Goal: Task Accomplishment & Management: Complete application form

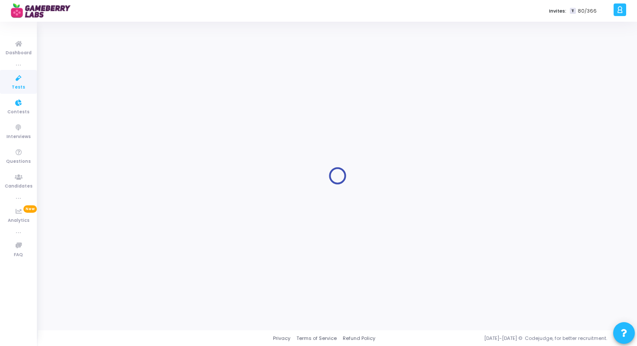
click at [16, 84] on span "Tests" at bounding box center [18, 87] width 13 height 7
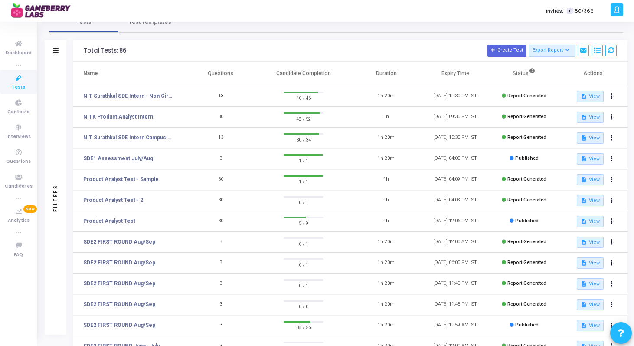
scroll to position [26, 0]
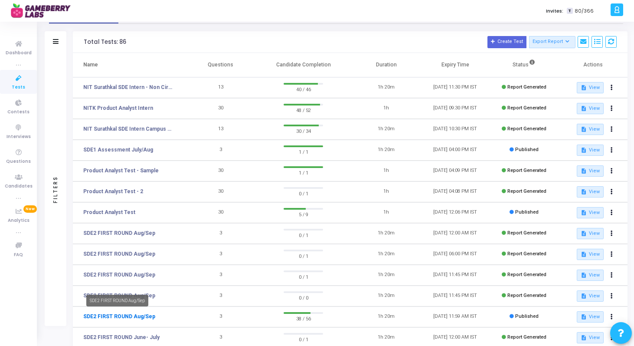
click at [124, 317] on link "SDE2 FIRST ROUND Aug/Sep" at bounding box center [119, 316] width 72 height 8
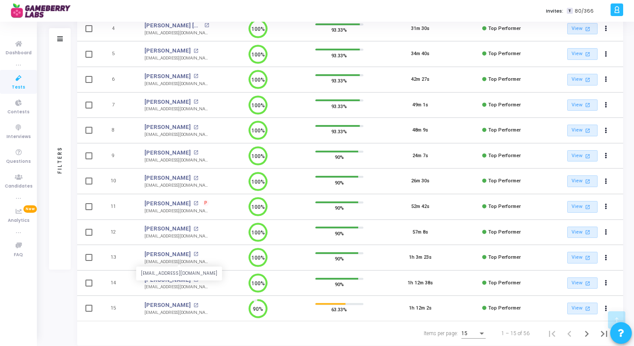
click at [172, 264] on div "[EMAIL_ADDRESS][DOMAIN_NAME]" at bounding box center [176, 261] width 65 height 7
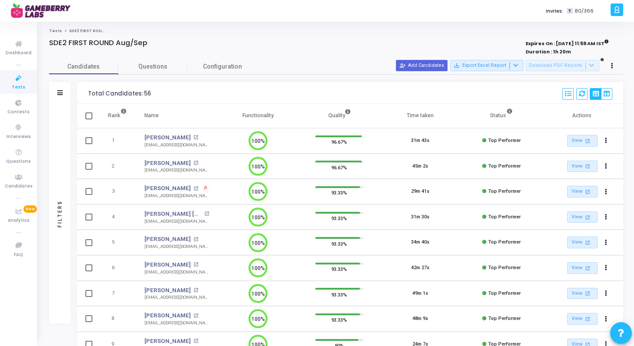
click at [167, 145] on div "[EMAIL_ADDRESS][DOMAIN_NAME]" at bounding box center [176, 145] width 65 height 7
copy tr "[EMAIL_ADDRESS][DOMAIN_NAME] 100%"
click at [165, 169] on div "[EMAIL_ADDRESS][DOMAIN_NAME]" at bounding box center [176, 170] width 65 height 7
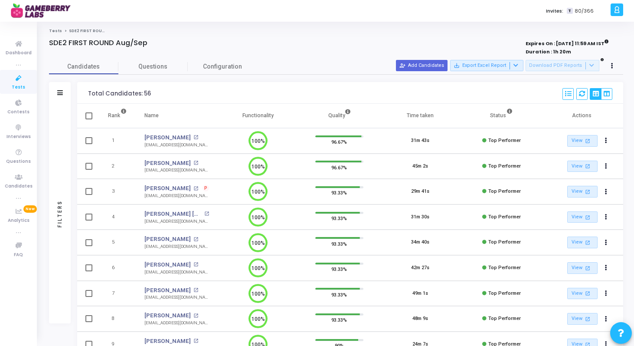
click at [165, 169] on div "[EMAIL_ADDRESS][DOMAIN_NAME]" at bounding box center [176, 170] width 65 height 7
copy tr "[EMAIL_ADDRESS][DOMAIN_NAME] 100%"
click at [154, 195] on div "[EMAIL_ADDRESS][DOMAIN_NAME]" at bounding box center [176, 196] width 65 height 7
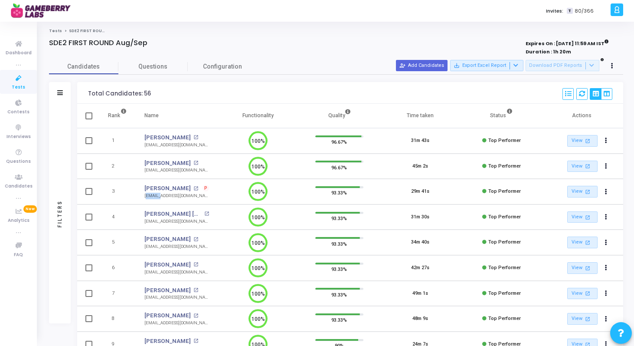
click at [154, 195] on div "[EMAIL_ADDRESS][DOMAIN_NAME]" at bounding box center [176, 196] width 65 height 7
copy tr "[EMAIL_ADDRESS][DOMAIN_NAME] 100%"
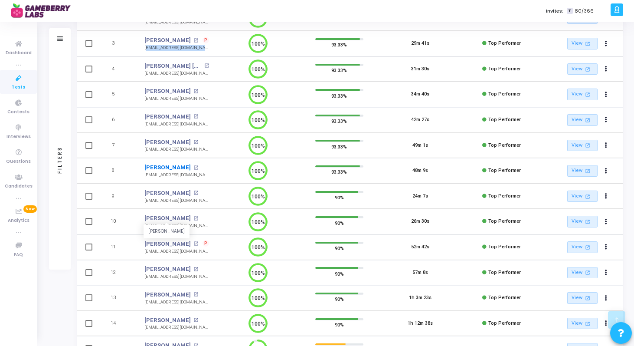
scroll to position [169, 0]
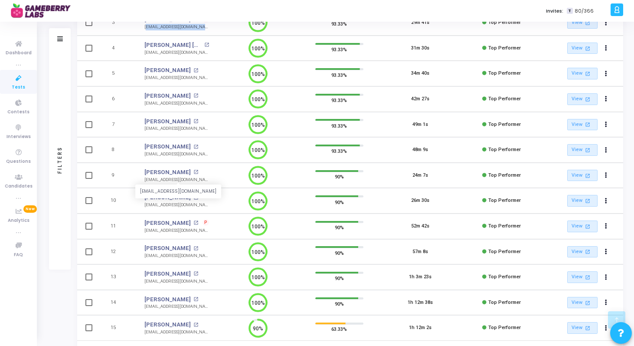
click at [177, 177] on div "[EMAIL_ADDRESS][DOMAIN_NAME]" at bounding box center [176, 179] width 65 height 7
click at [167, 232] on div "[EMAIL_ADDRESS][DOMAIN_NAME]" at bounding box center [176, 230] width 65 height 7
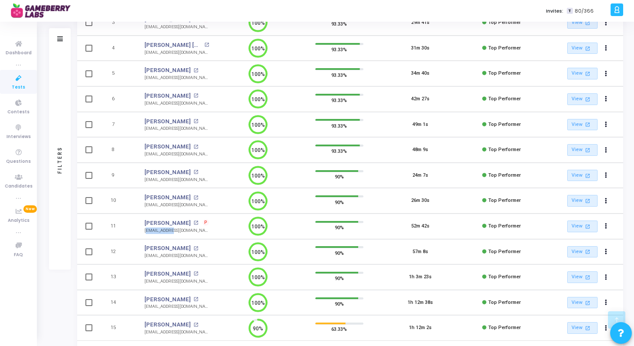
click at [167, 232] on div "[EMAIL_ADDRESS][DOMAIN_NAME]" at bounding box center [176, 230] width 65 height 7
copy tr "[EMAIL_ADDRESS][DOMAIN_NAME] 100%"
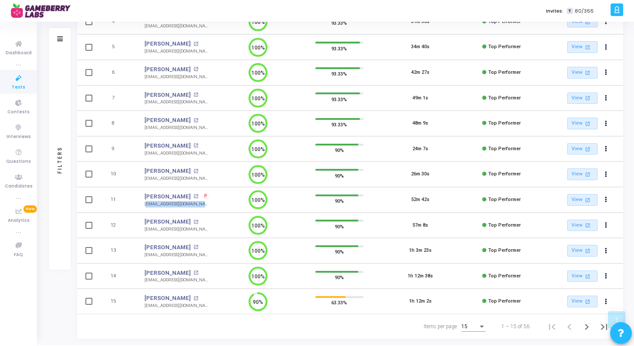
scroll to position [206, 0]
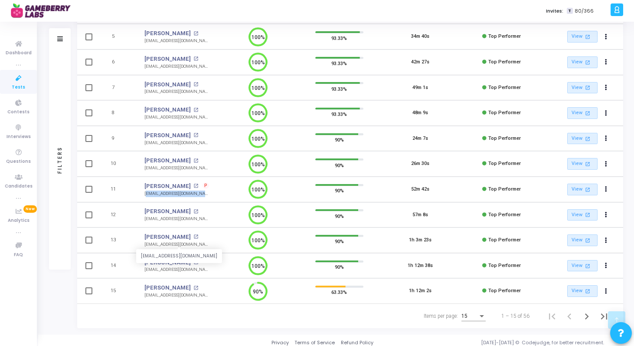
click at [181, 243] on div "[EMAIL_ADDRESS][DOMAIN_NAME]" at bounding box center [176, 244] width 65 height 7
copy tr "[EMAIL_ADDRESS][DOMAIN_NAME] 100%"
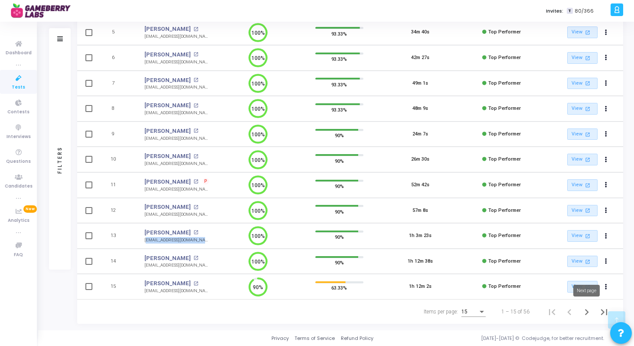
click at [584, 307] on icon "Next page" at bounding box center [587, 312] width 12 height 12
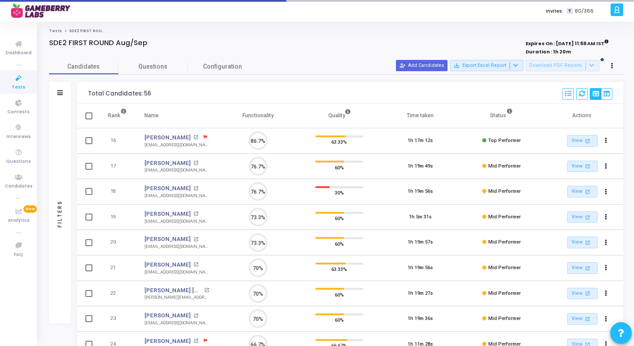
scroll to position [18, 22]
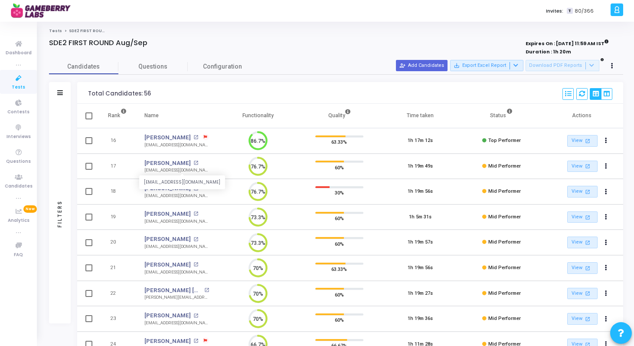
click at [181, 169] on div "[EMAIL_ADDRESS][DOMAIN_NAME]" at bounding box center [176, 170] width 65 height 7
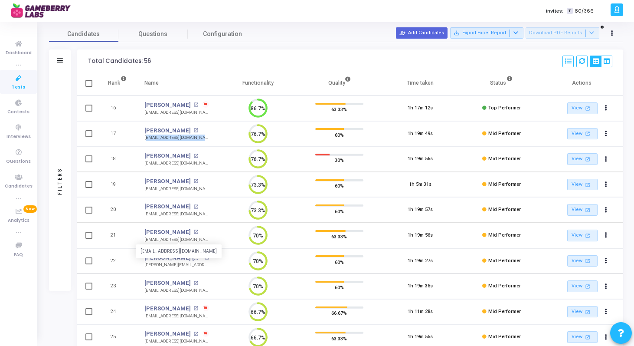
click at [170, 237] on div "[EMAIL_ADDRESS][DOMAIN_NAME]" at bounding box center [176, 239] width 65 height 7
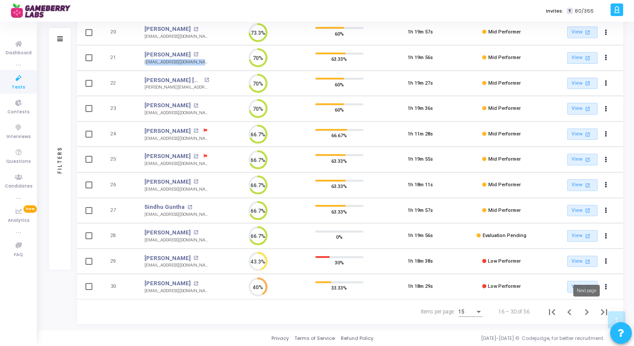
click at [586, 311] on icon "Next page" at bounding box center [587, 312] width 12 height 12
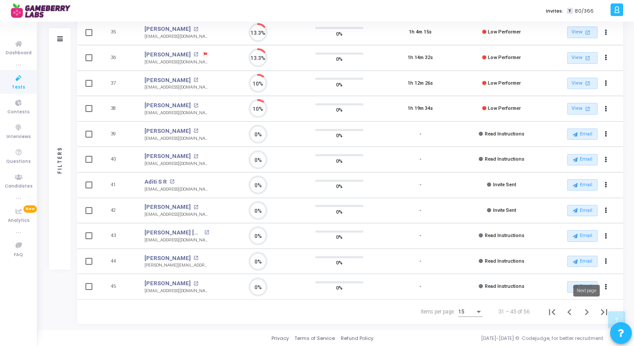
click at [588, 310] on icon "Next page" at bounding box center [587, 312] width 4 height 6
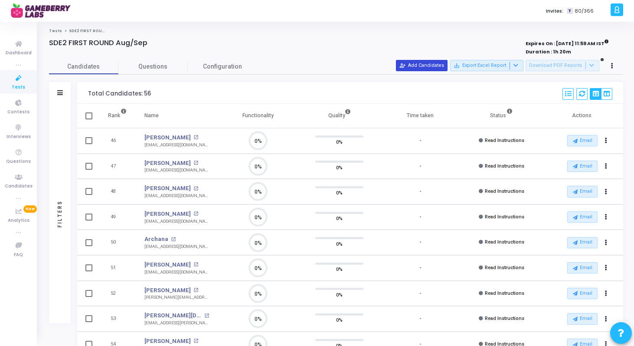
click at [426, 69] on button "person_add_alt Add Candidates" at bounding box center [422, 65] width 52 height 11
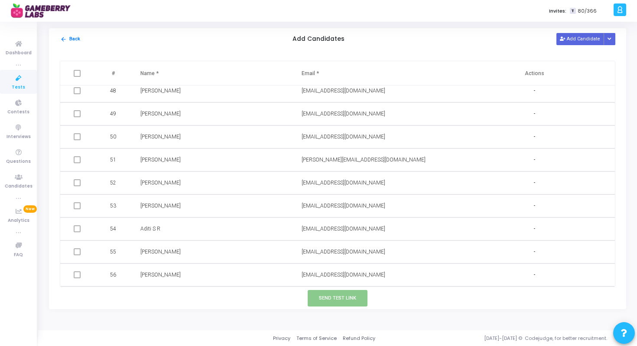
click at [22, 88] on span "Tests" at bounding box center [18, 87] width 13 height 7
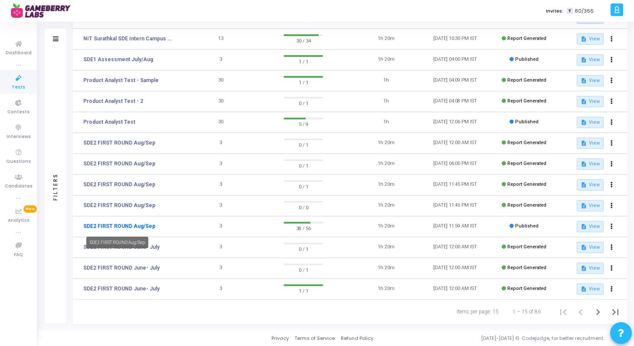
click at [133, 223] on link "SDE2 FIRST ROUND Aug/Sep" at bounding box center [119, 226] width 72 height 8
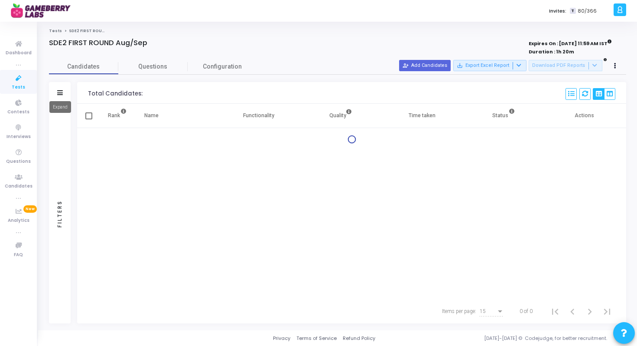
click at [57, 93] on icon at bounding box center [60, 92] width 6 height 5
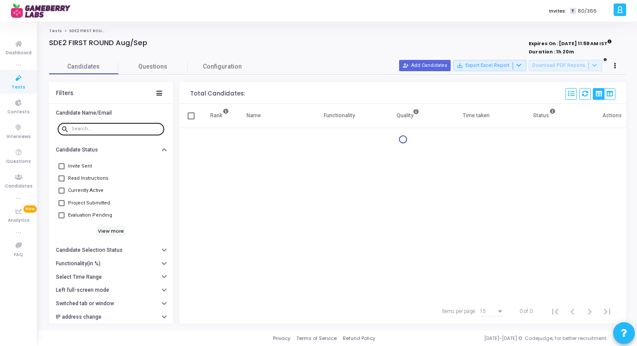
click at [91, 131] on input "text" at bounding box center [116, 128] width 89 height 5
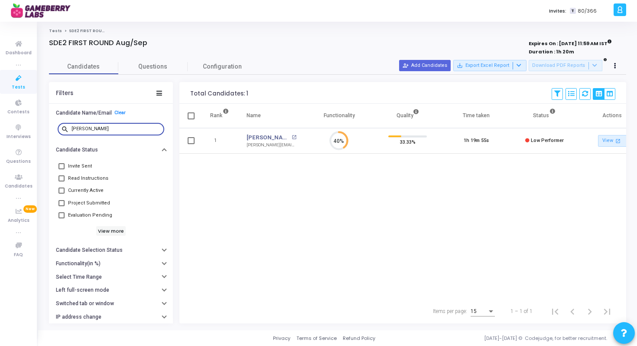
type input "[PERSON_NAME]"
click at [426, 71] on div "person_add_alt Add Candidates save_alt Export Excel Report Download PDF Reports" at bounding box center [510, 66] width 222 height 12
click at [427, 70] on button "person_add_alt Add Candidates" at bounding box center [425, 65] width 52 height 11
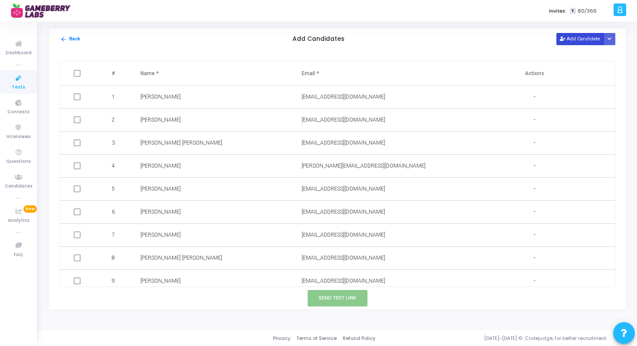
click at [570, 36] on button "Add Candidate" at bounding box center [581, 39] width 48 height 12
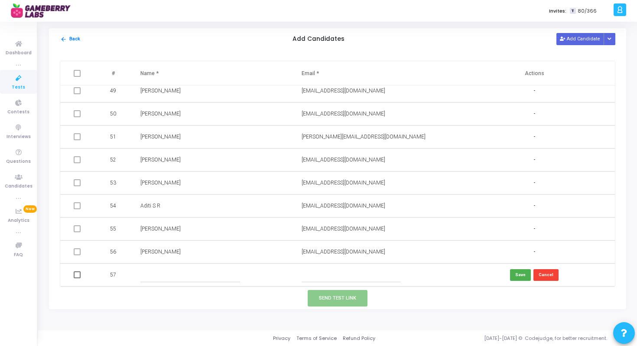
click at [170, 273] on input "text" at bounding box center [189, 275] width 99 height 14
paste input "[PERSON_NAME]"
type input "[PERSON_NAME]"
click at [317, 276] on input "text" at bounding box center [351, 275] width 99 height 14
paste input "[DOMAIN_NAME][EMAIL_ADDRESS][PERSON_NAME][DOMAIN_NAME]"
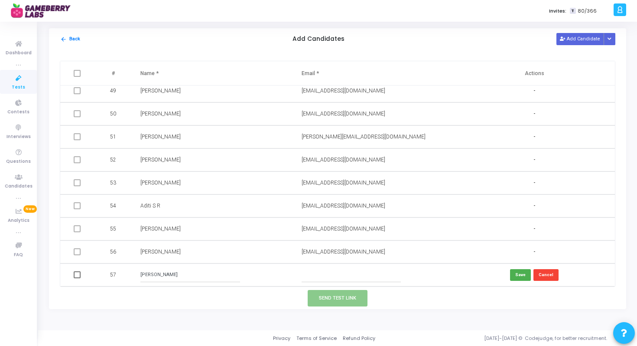
type input "[DOMAIN_NAME][EMAIL_ADDRESS][PERSON_NAME][DOMAIN_NAME]"
click at [515, 278] on button "Save" at bounding box center [520, 275] width 21 height 12
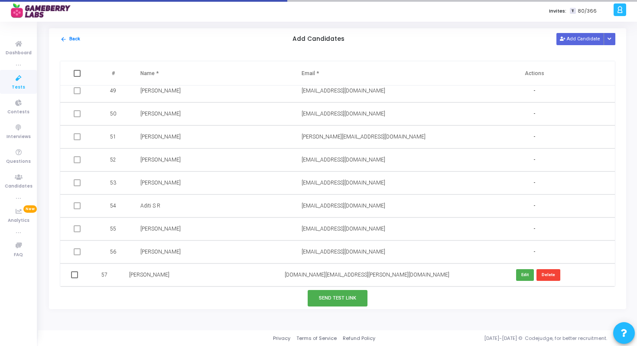
click at [78, 271] on span at bounding box center [74, 274] width 7 height 7
click at [75, 278] on input "checkbox" at bounding box center [74, 278] width 0 height 0
checkbox input "true"
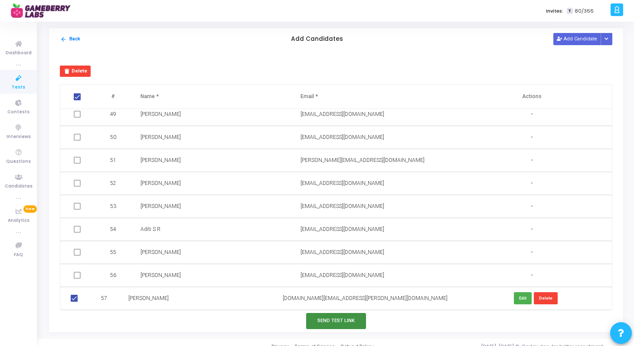
click at [335, 317] on button "Send Test Link" at bounding box center [336, 321] width 60 height 16
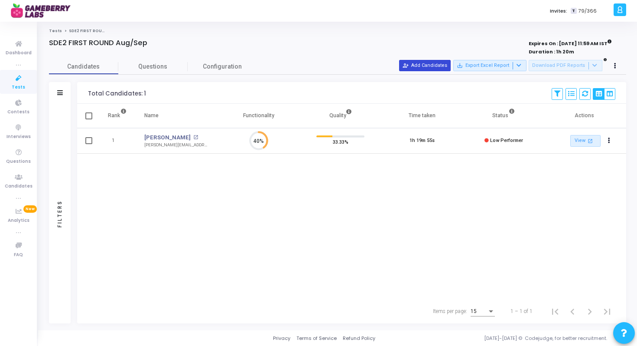
click at [437, 69] on button "person_add_alt Add Candidates" at bounding box center [425, 65] width 52 height 11
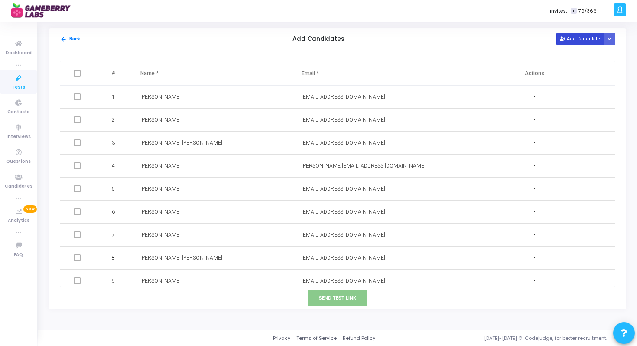
click at [577, 42] on button "Add Candidate" at bounding box center [581, 39] width 48 height 12
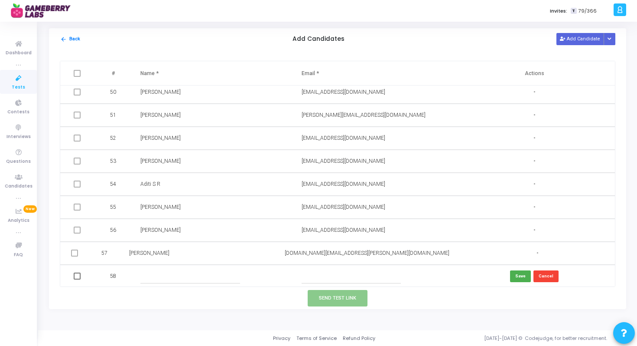
scroll to position [1132, 0]
click at [159, 273] on input "text" at bounding box center [189, 275] width 99 height 14
paste input "[PERSON_NAME]"
type input "[PERSON_NAME]"
click at [329, 276] on input "text" at bounding box center [351, 275] width 99 height 14
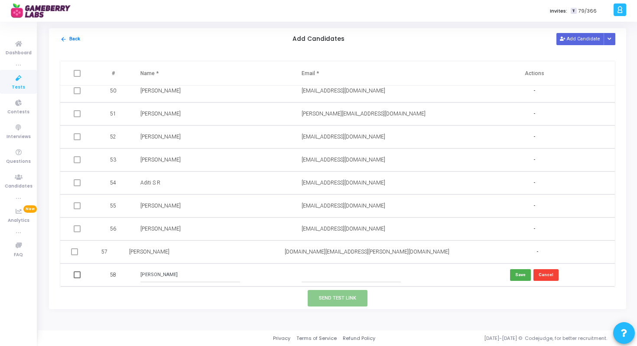
paste input "[EMAIL_ADDRESS][DOMAIN_NAME]"
type input "[EMAIL_ADDRESS][DOMAIN_NAME]"
click at [514, 274] on button "Save" at bounding box center [520, 275] width 21 height 12
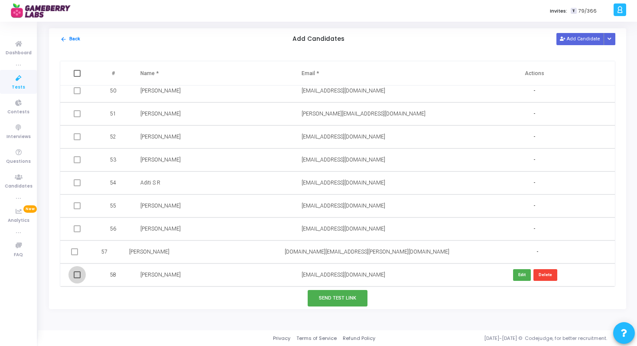
click at [79, 274] on span at bounding box center [77, 274] width 7 height 7
click at [77, 278] on input "checkbox" at bounding box center [77, 278] width 0 height 0
checkbox input "true"
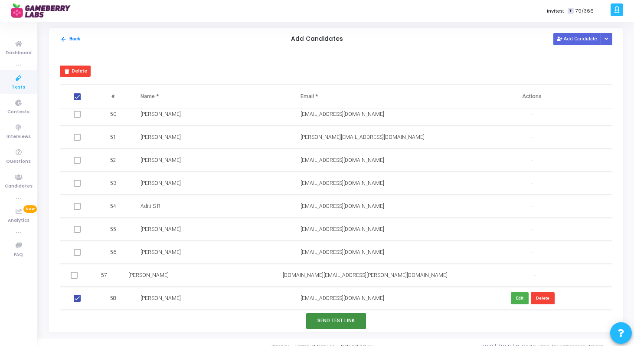
click at [333, 321] on button "Send Test Link" at bounding box center [336, 321] width 60 height 16
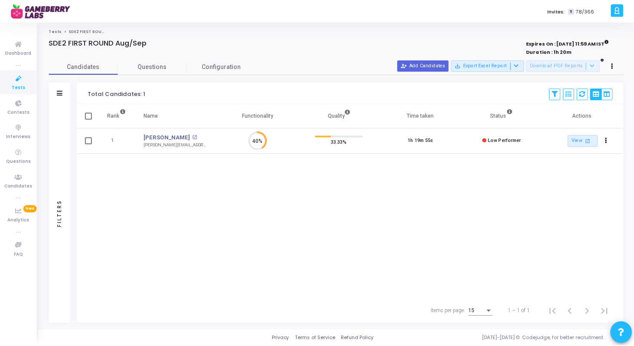
scroll to position [4, 4]
click at [16, 78] on icon at bounding box center [19, 78] width 18 height 11
